Goal: Transaction & Acquisition: Subscribe to service/newsletter

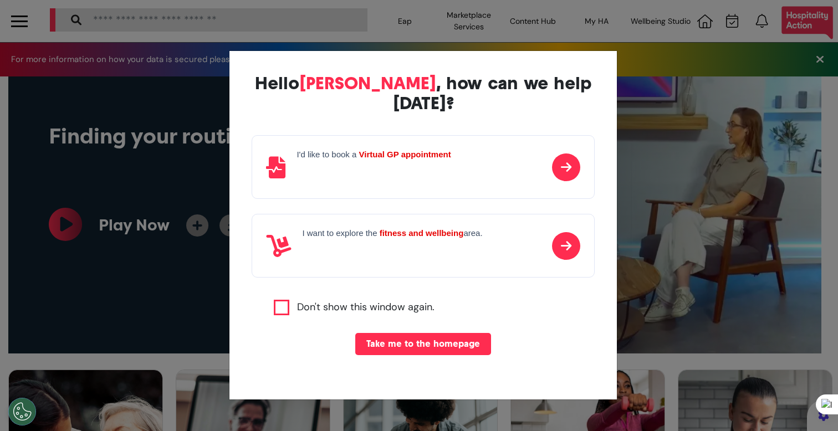
scroll to position [0, 418]
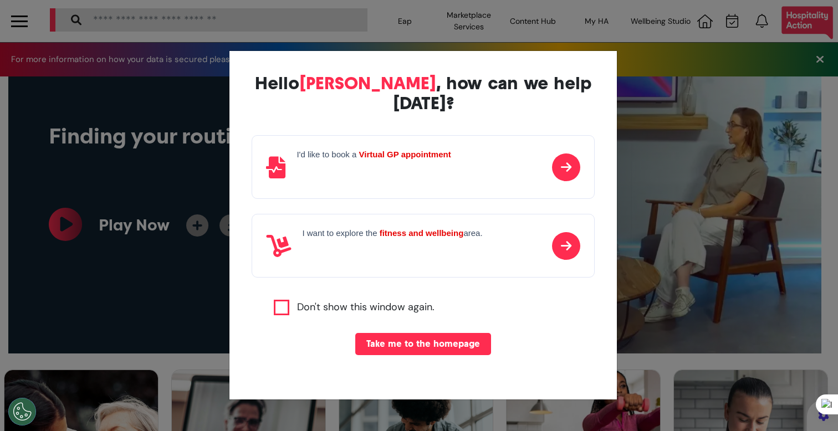
click at [686, 93] on div "Hello Ahmed , how can we help today? I'd like to book a Virtual GP appointment …" at bounding box center [419, 215] width 838 height 431
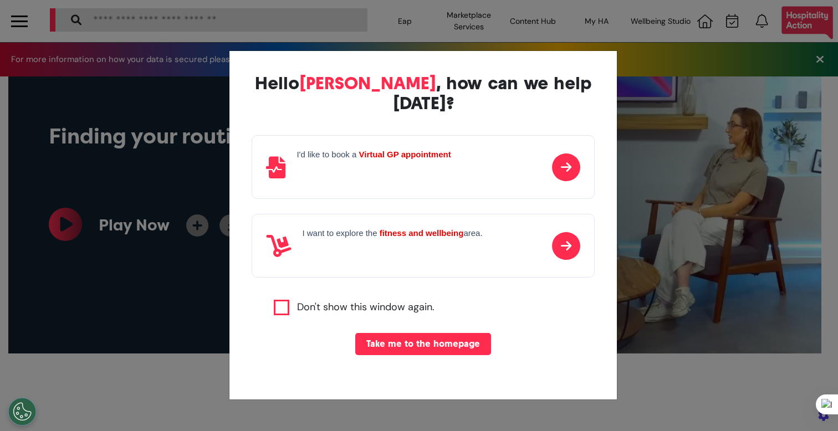
click at [479, 4] on div "Hello Ahmed , how can we help today? I'd like to book a Virtual GP appointment …" at bounding box center [419, 215] width 838 height 431
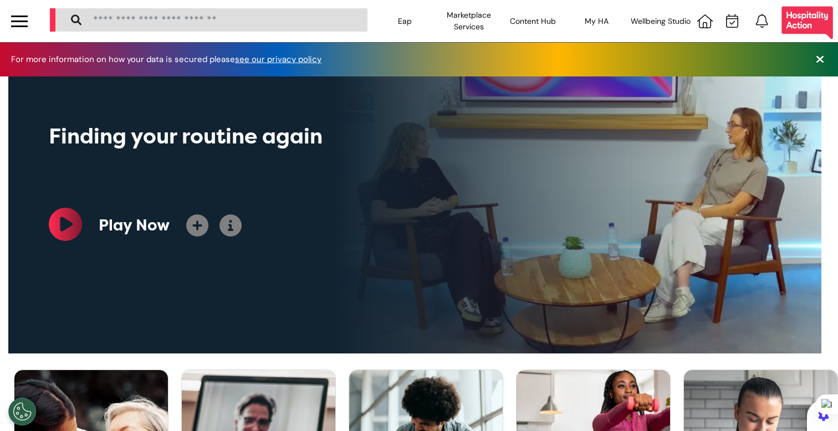
scroll to position [0, 418]
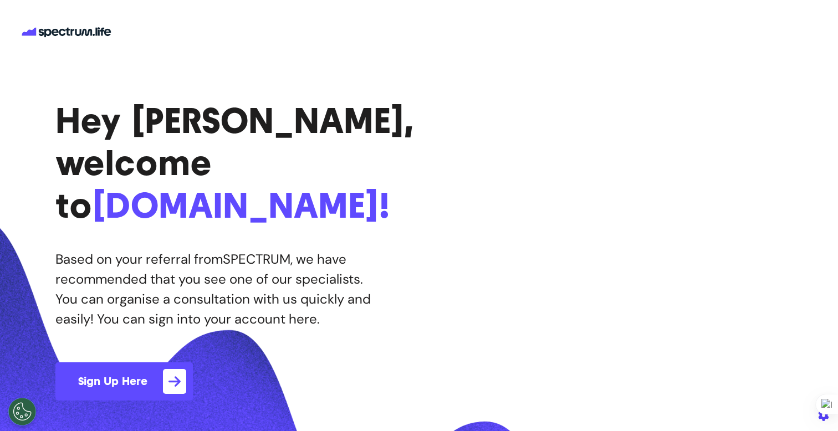
drag, startPoint x: 0, startPoint y: 0, endPoint x: 131, endPoint y: 331, distance: 355.6
click at [131, 362] on button "Sign Up Here" at bounding box center [123, 381] width 137 height 38
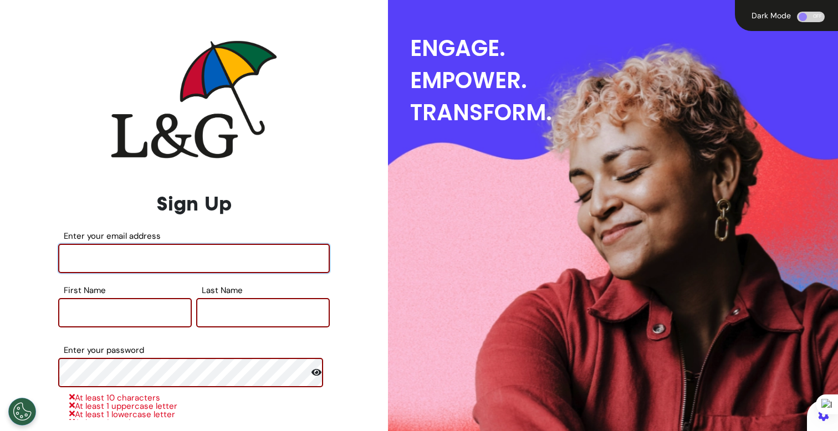
click at [214, 257] on input "Enter your email address" at bounding box center [193, 258] width 271 height 29
